Goal: Information Seeking & Learning: Learn about a topic

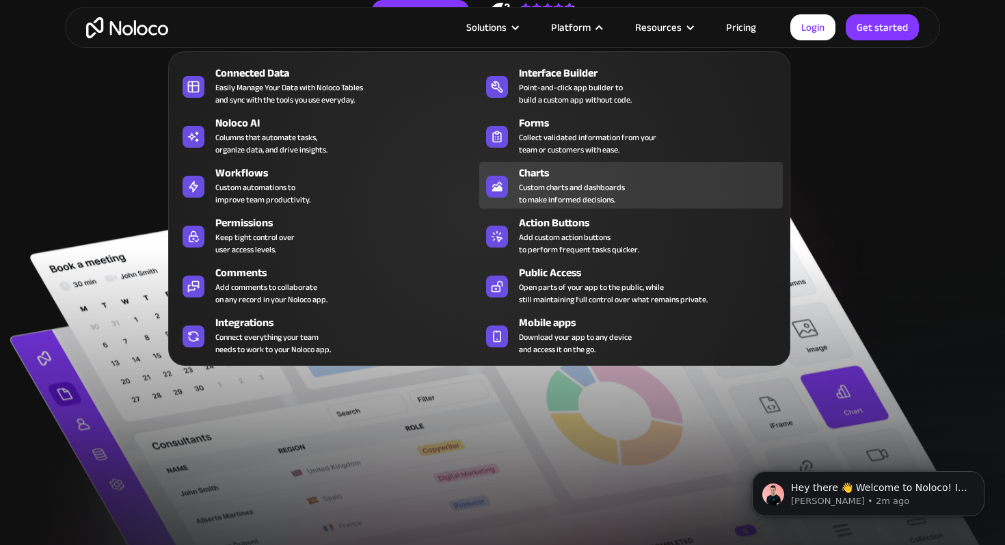
click at [545, 182] on div "Custom charts and dashboards to make informed decisions." at bounding box center [572, 193] width 106 height 25
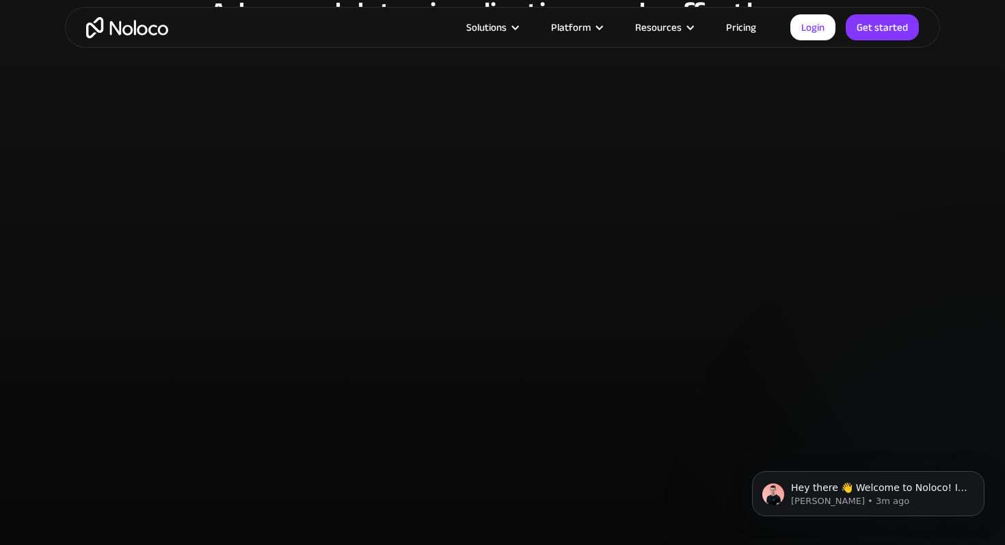
scroll to position [2693, 0]
click at [729, 23] on link "Pricing" at bounding box center [741, 27] width 64 height 18
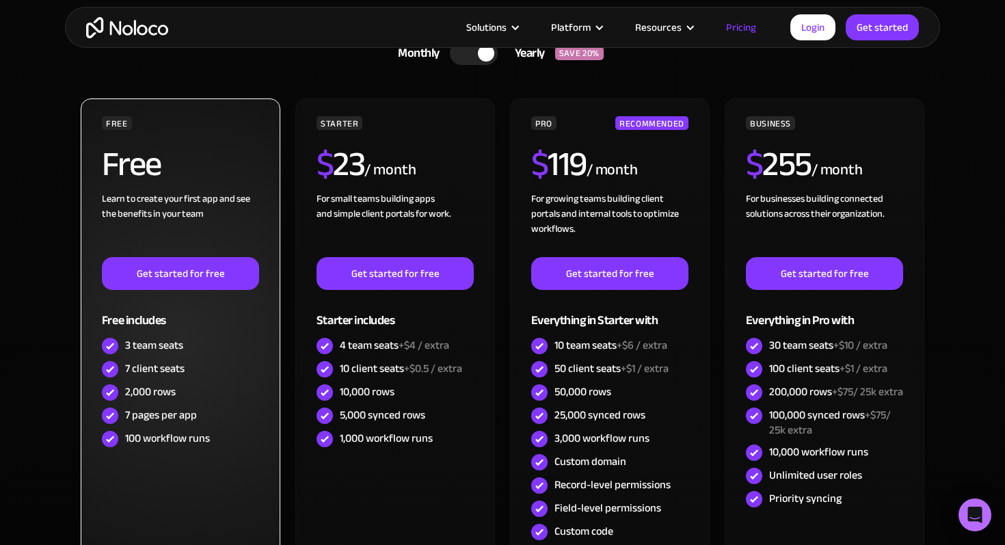
scroll to position [351, 0]
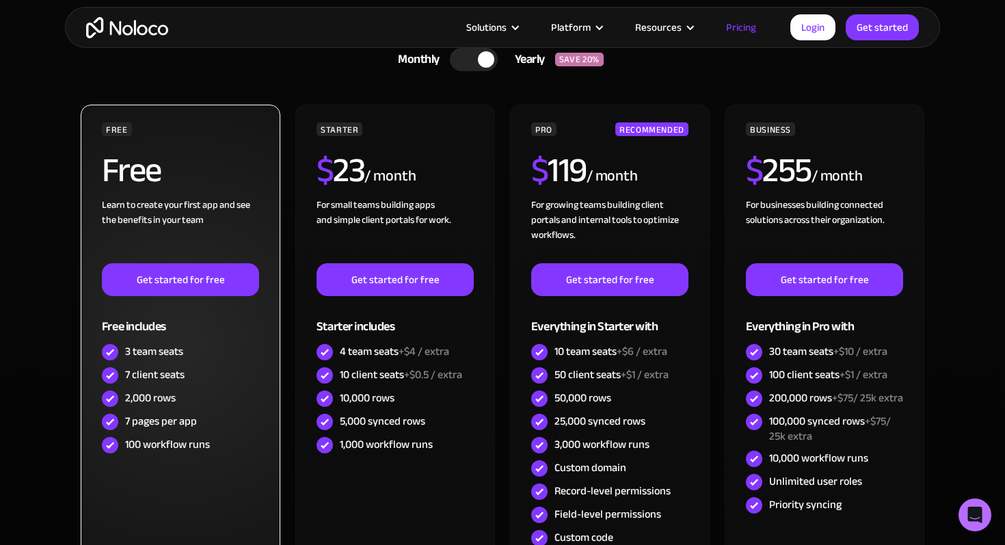
click at [215, 381] on div "7 client seats" at bounding box center [180, 375] width 157 height 23
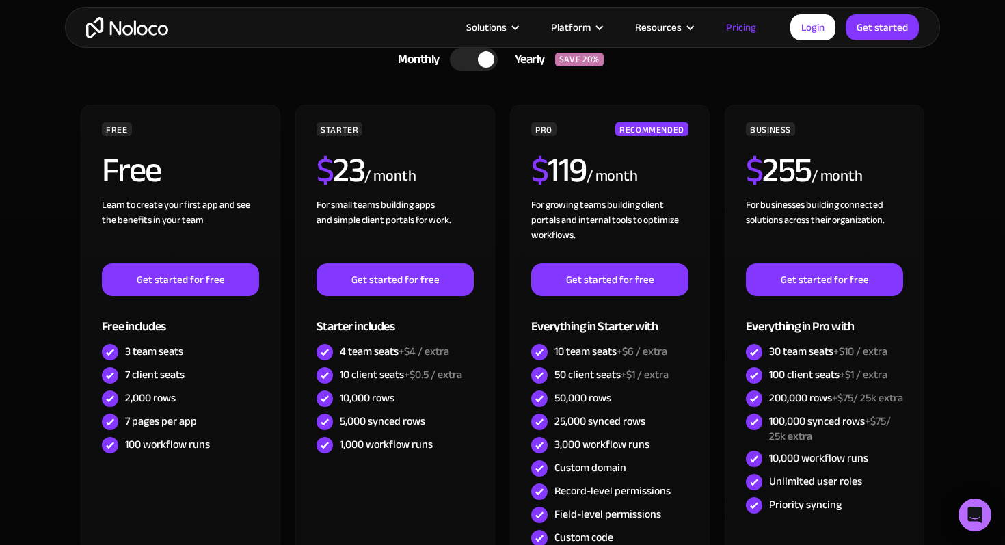
click at [465, 65] on div at bounding box center [474, 59] width 48 height 23
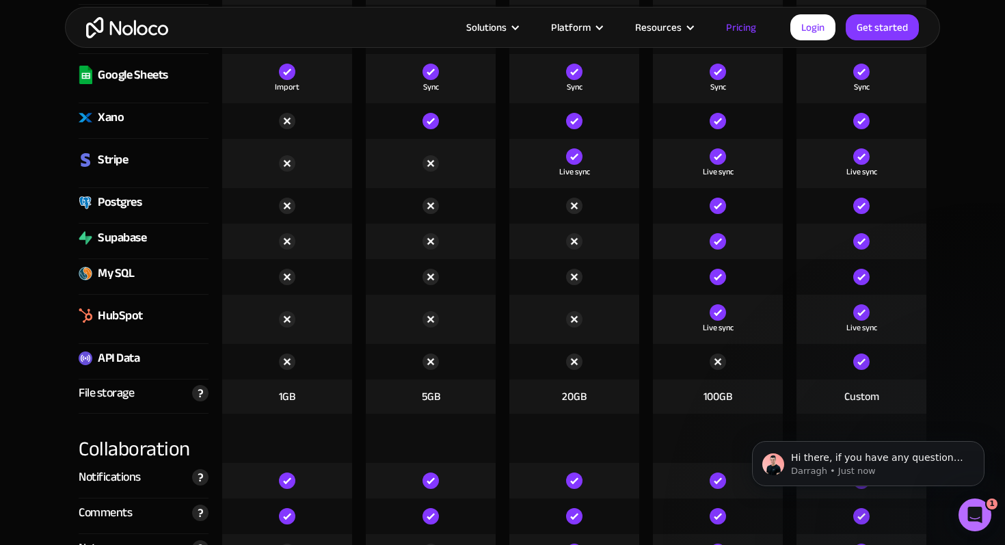
scroll to position [2124, 0]
